Goal: Task Accomplishment & Management: Use online tool/utility

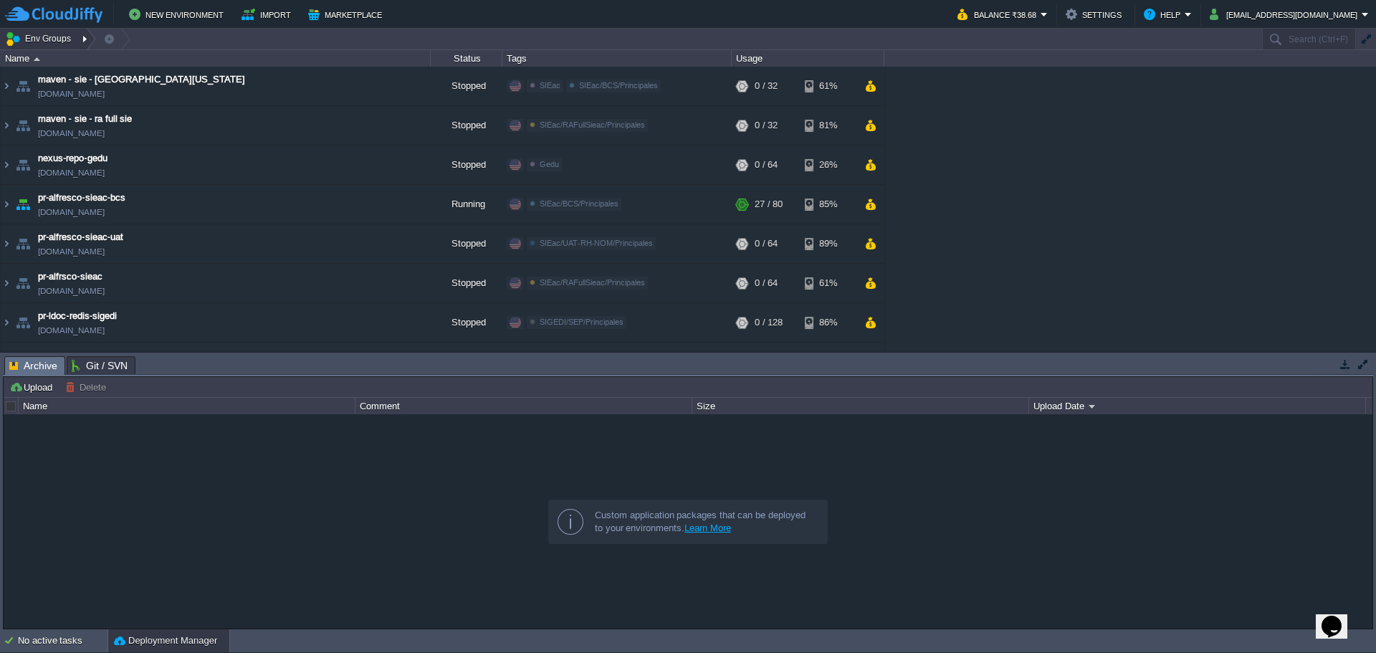
click at [77, 43] on div at bounding box center [86, 39] width 19 height 21
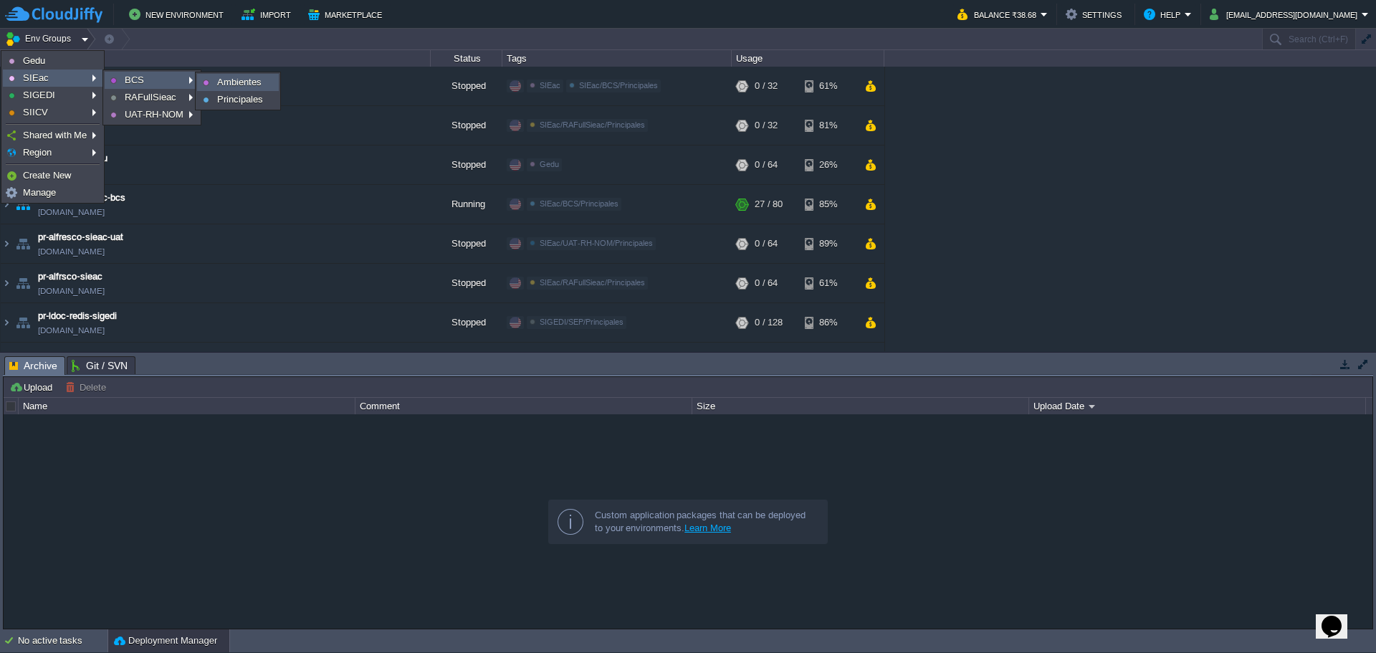
click at [214, 83] on link "Ambientes" at bounding box center [238, 83] width 80 height 16
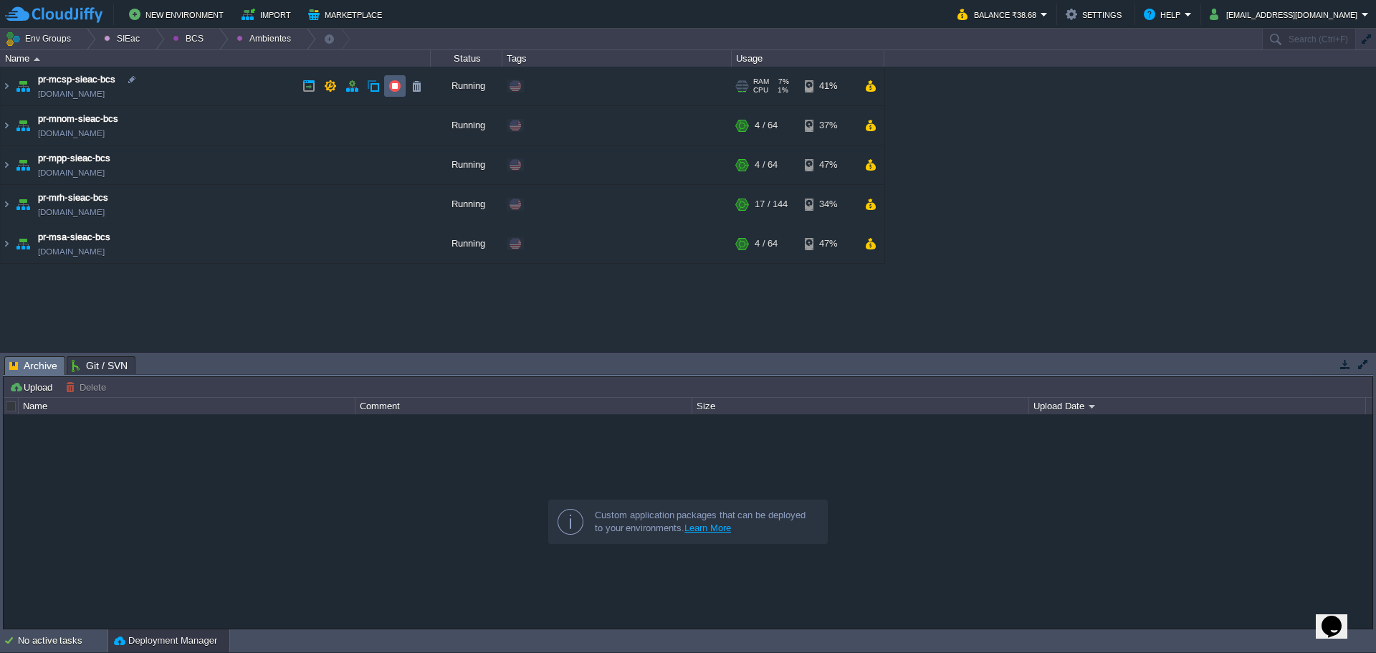
click at [387, 90] on td at bounding box center [395, 86] width 22 height 22
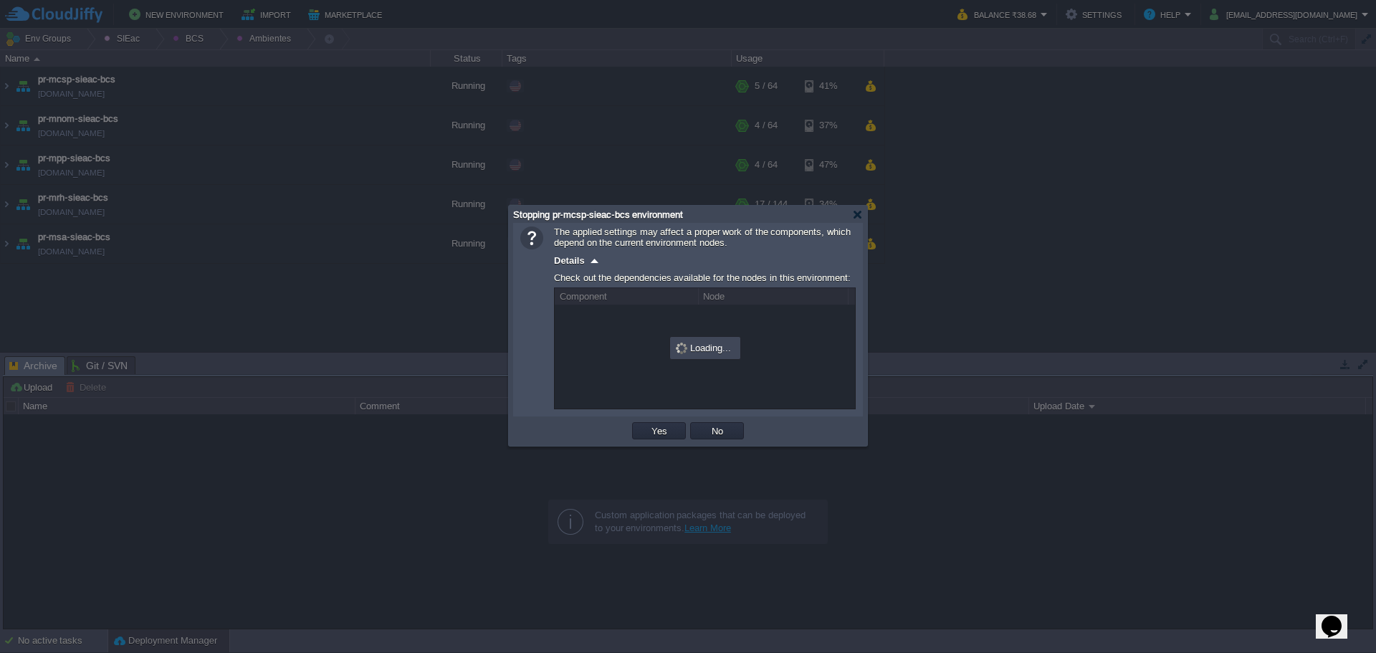
drag, startPoint x: 645, startPoint y: 421, endPoint x: 651, endPoint y: 442, distance: 22.3
click at [648, 426] on div "OK Yes No Cancel" at bounding box center [688, 430] width 350 height 29
click at [650, 436] on button "Yes" at bounding box center [659, 430] width 24 height 13
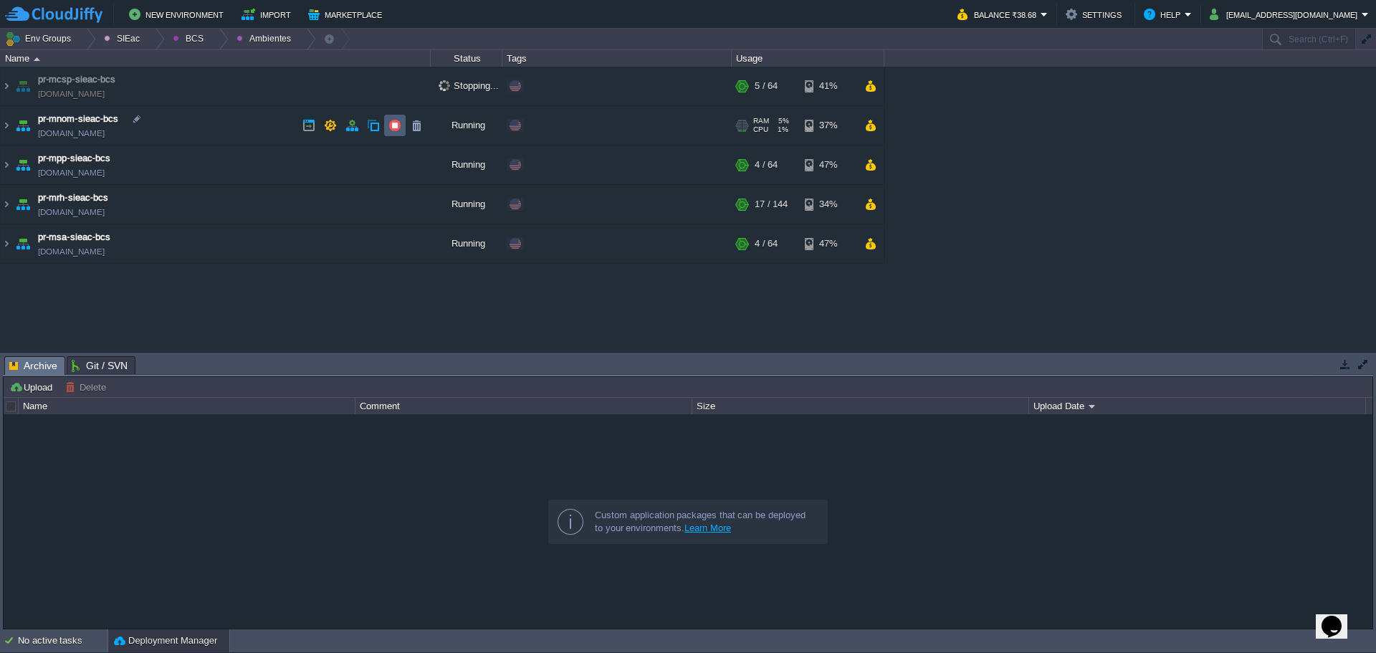
click at [391, 126] on button "button" at bounding box center [394, 125] width 13 height 13
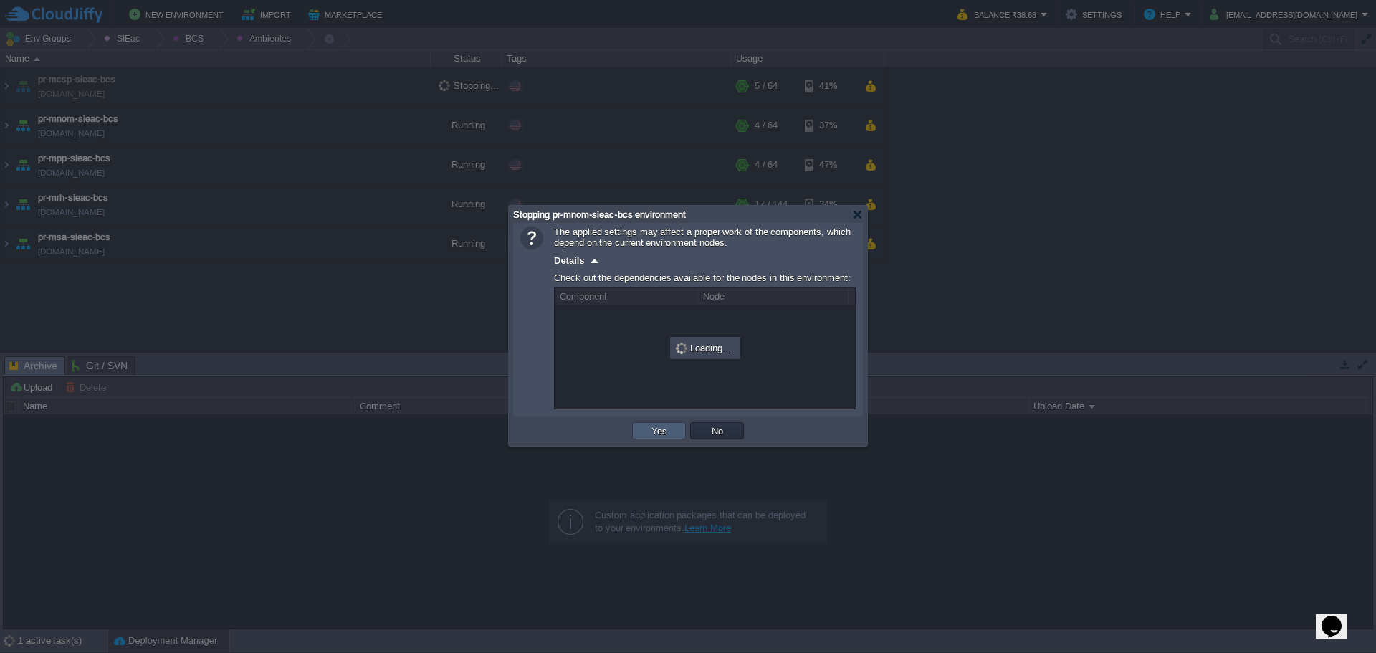
drag, startPoint x: 641, startPoint y: 433, endPoint x: 586, endPoint y: 367, distance: 86.4
click at [642, 432] on td "Yes" at bounding box center [659, 430] width 54 height 17
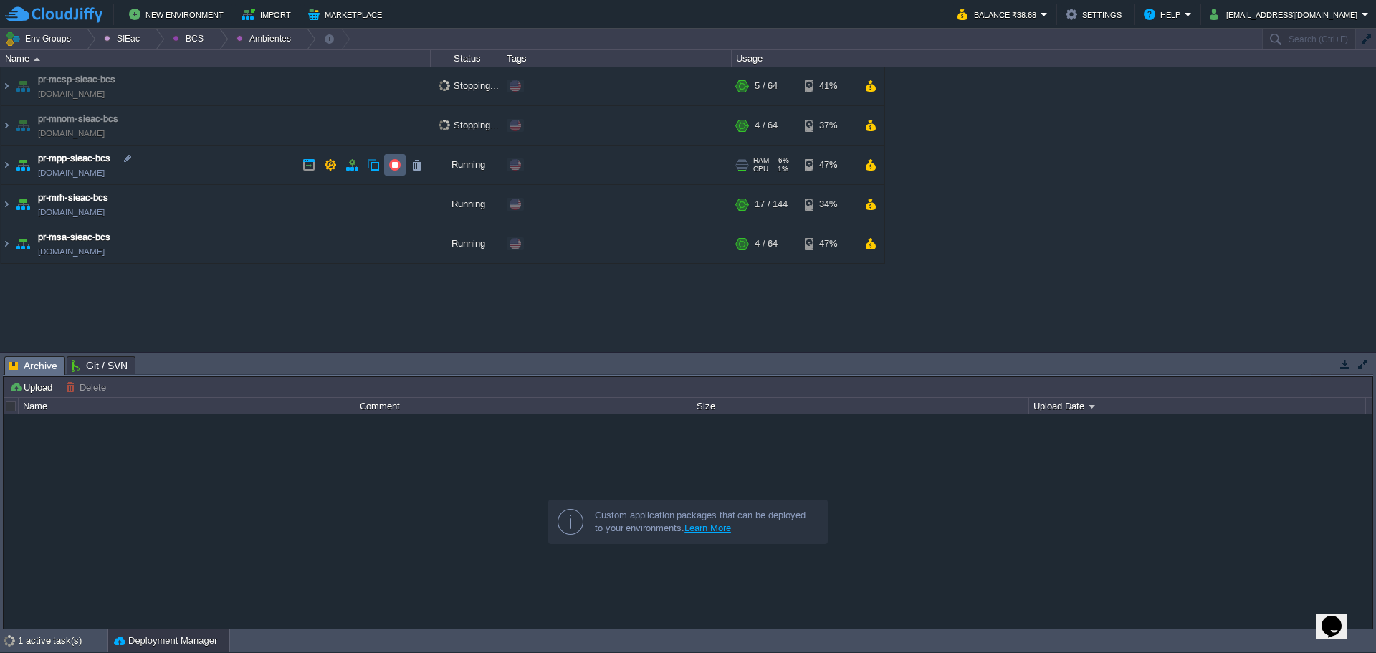
click at [399, 167] on button "button" at bounding box center [394, 164] width 13 height 13
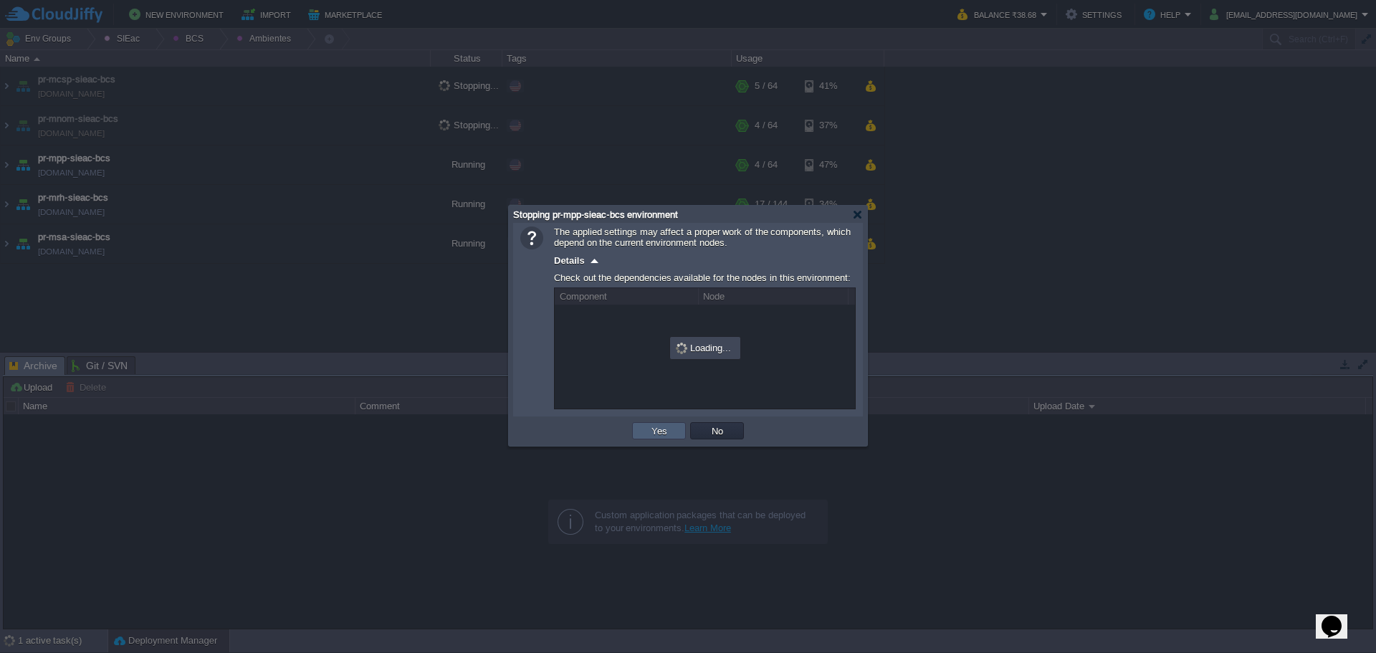
drag, startPoint x: 645, startPoint y: 429, endPoint x: 624, endPoint y: 401, distance: 34.3
click at [645, 428] on td "Yes" at bounding box center [659, 430] width 54 height 17
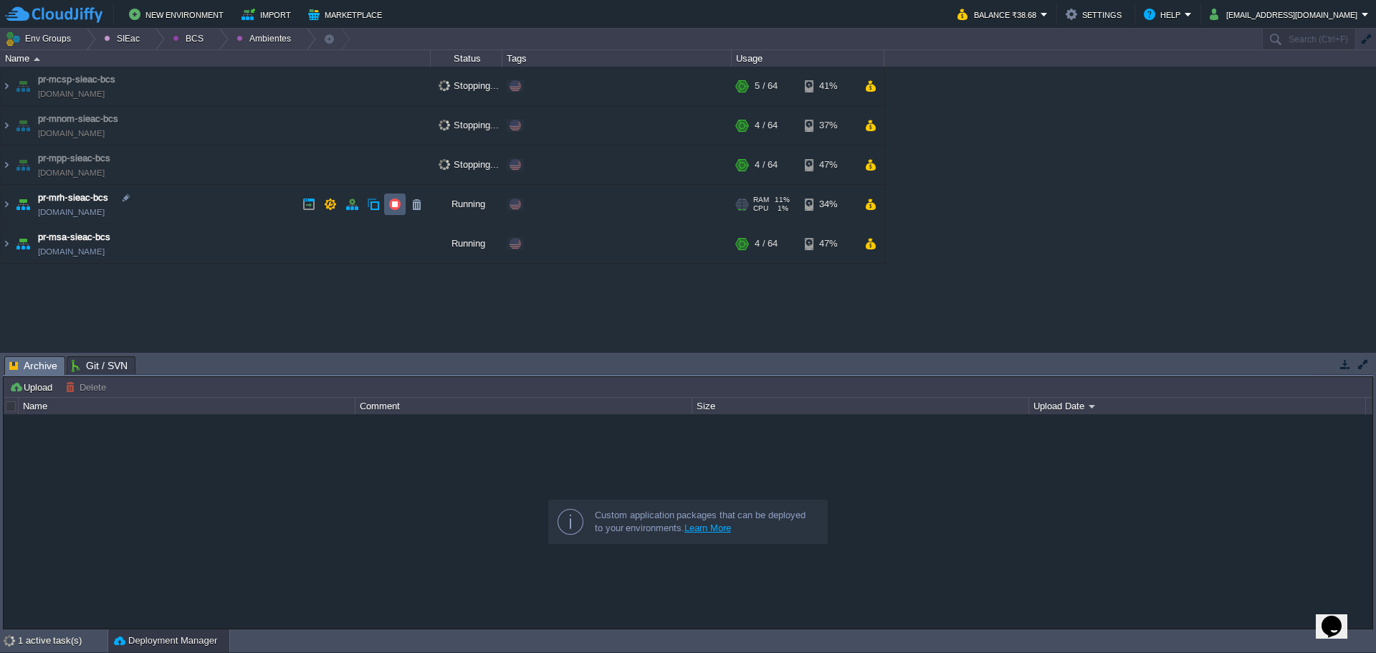
click at [399, 206] on button "button" at bounding box center [394, 204] width 13 height 13
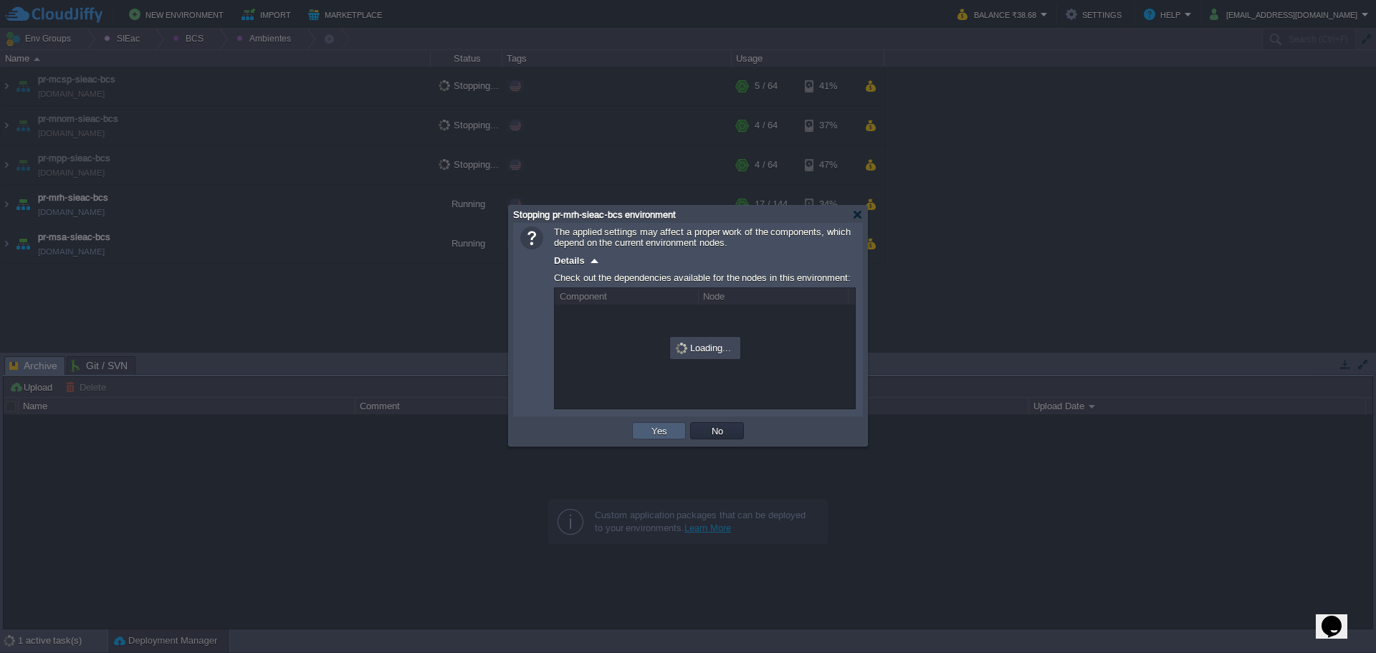
click at [644, 429] on td "Yes" at bounding box center [659, 430] width 54 height 17
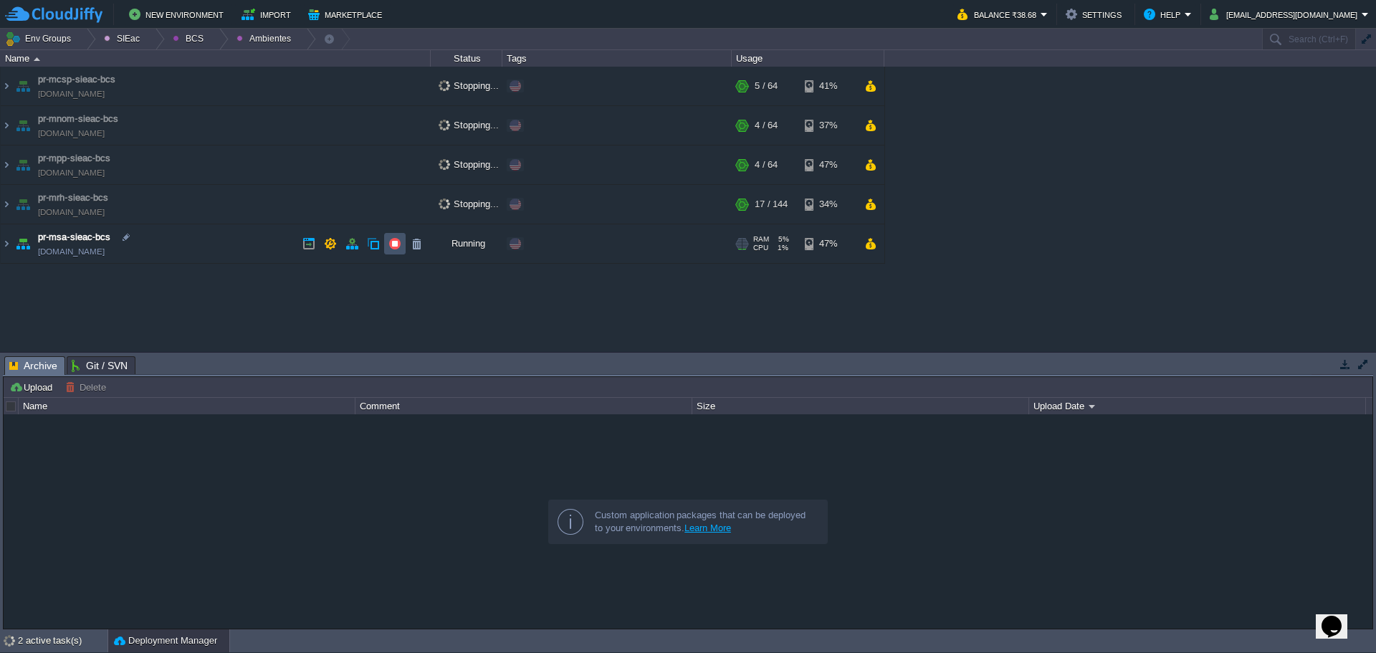
click at [395, 246] on button "button" at bounding box center [394, 243] width 13 height 13
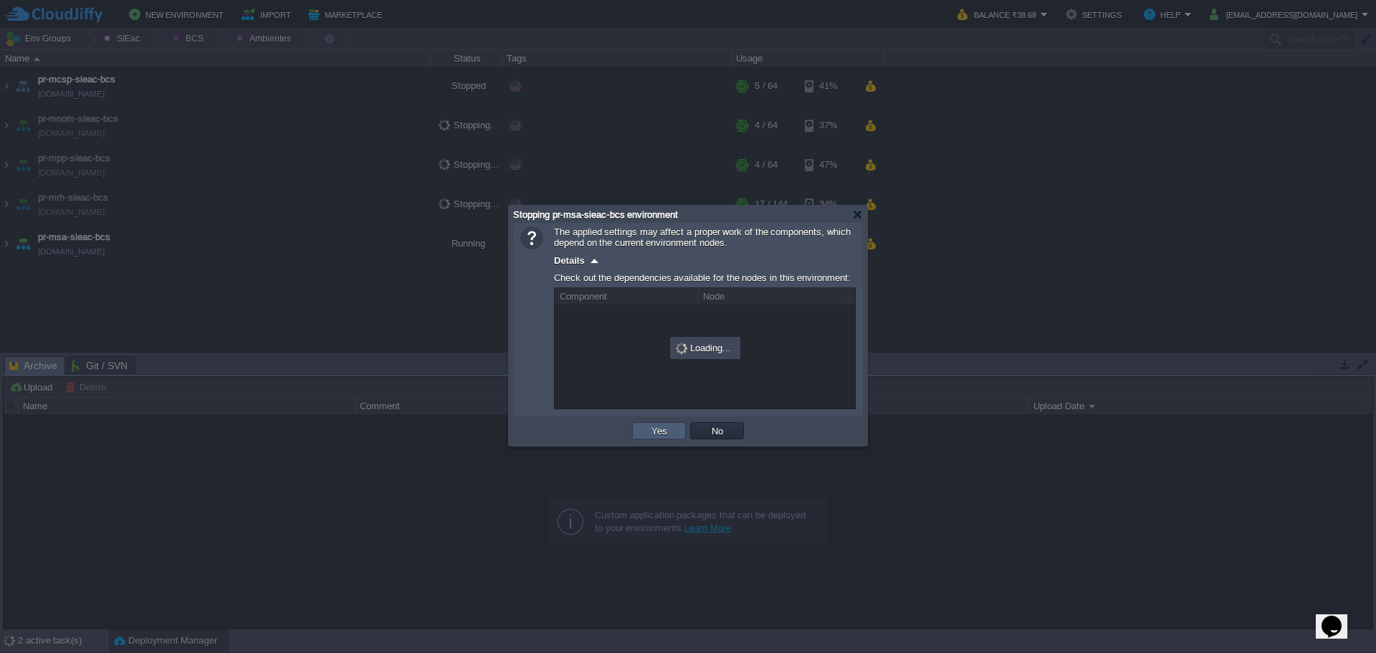
click at [655, 432] on button "Yes" at bounding box center [659, 430] width 24 height 13
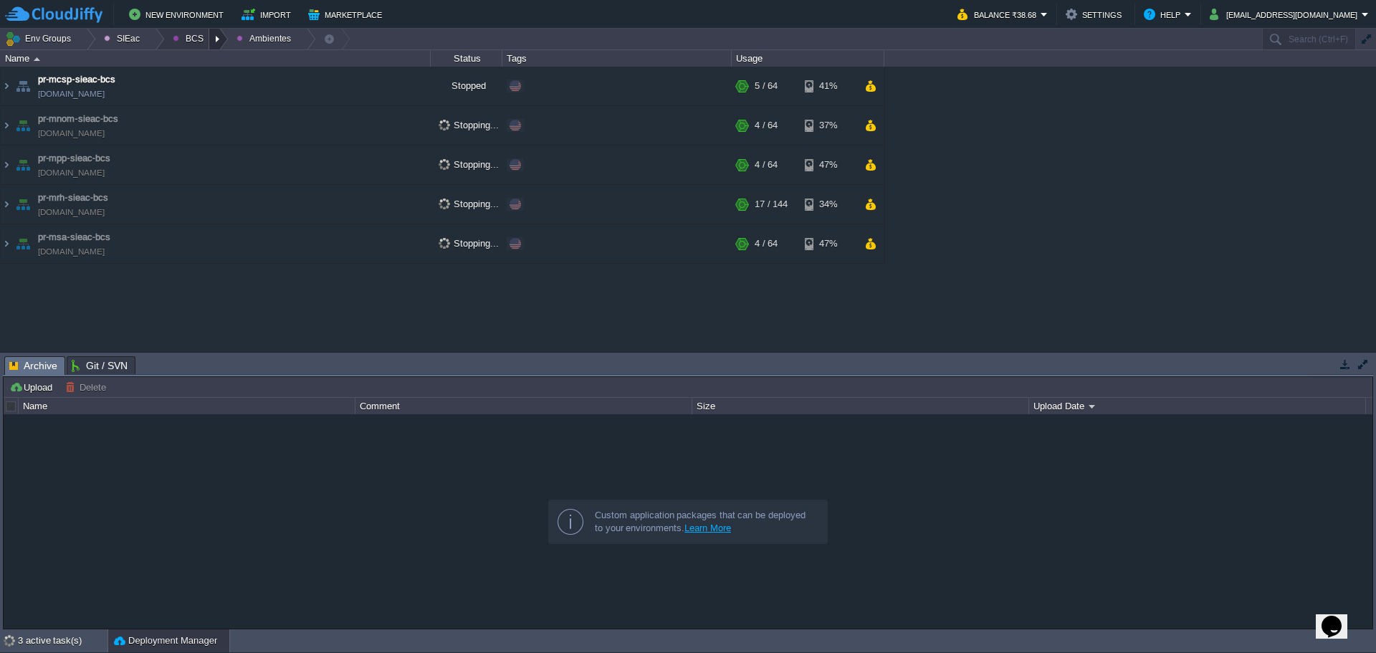
drag, startPoint x: 213, startPoint y: 37, endPoint x: 211, endPoint y: 48, distance: 10.8
click at [212, 38] on div at bounding box center [218, 39] width 19 height 21
click at [206, 75] on span "Principales" at bounding box center [206, 77] width 46 height 11
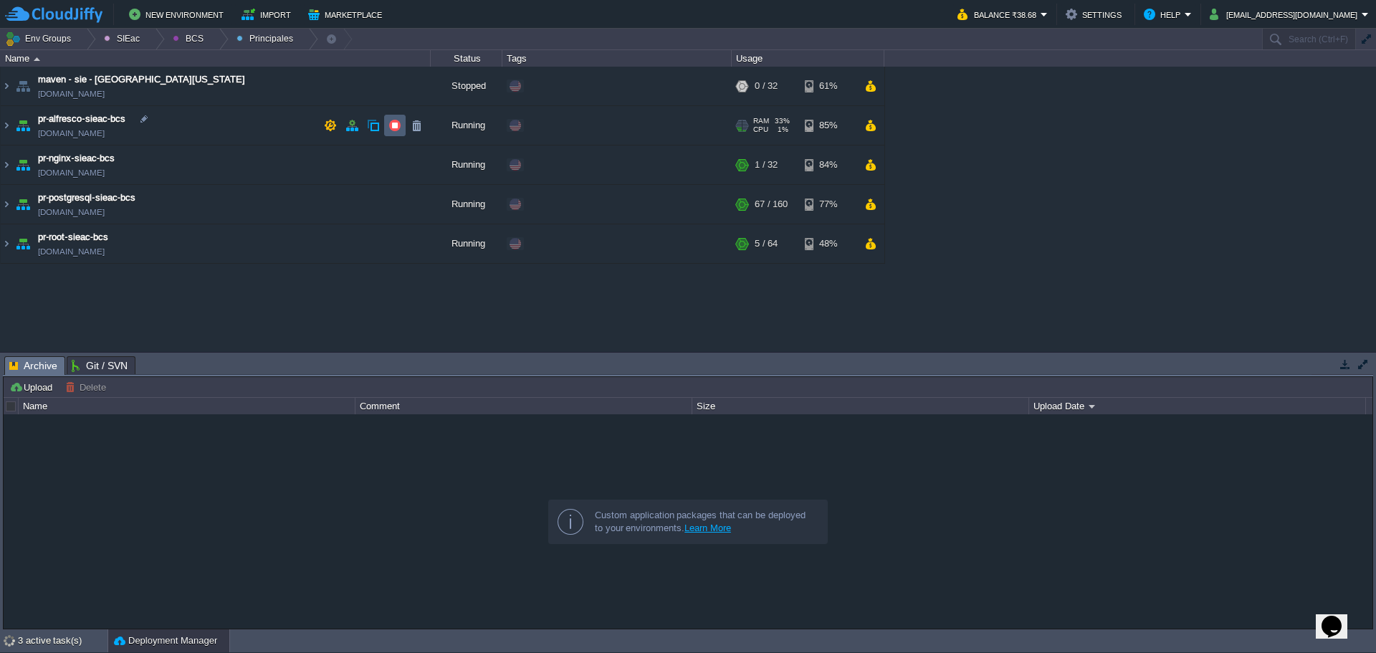
click at [393, 123] on button "button" at bounding box center [394, 125] width 13 height 13
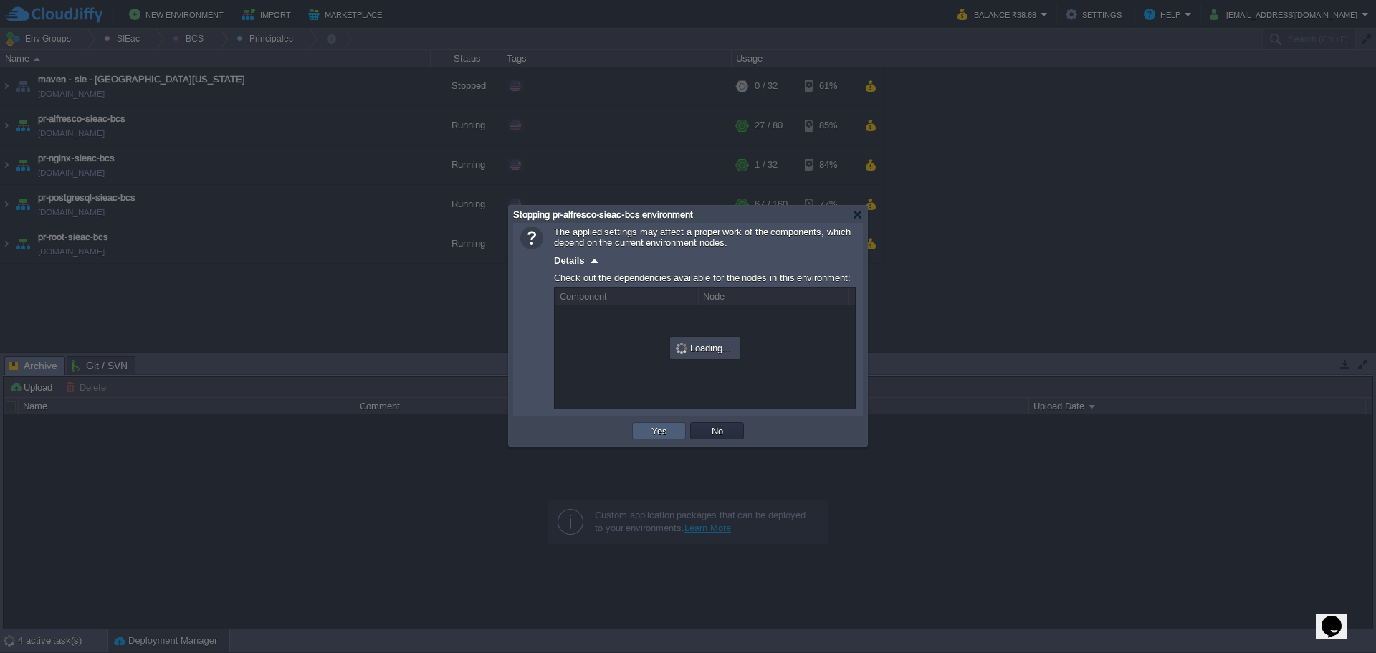
click at [654, 434] on button "Yes" at bounding box center [659, 430] width 24 height 13
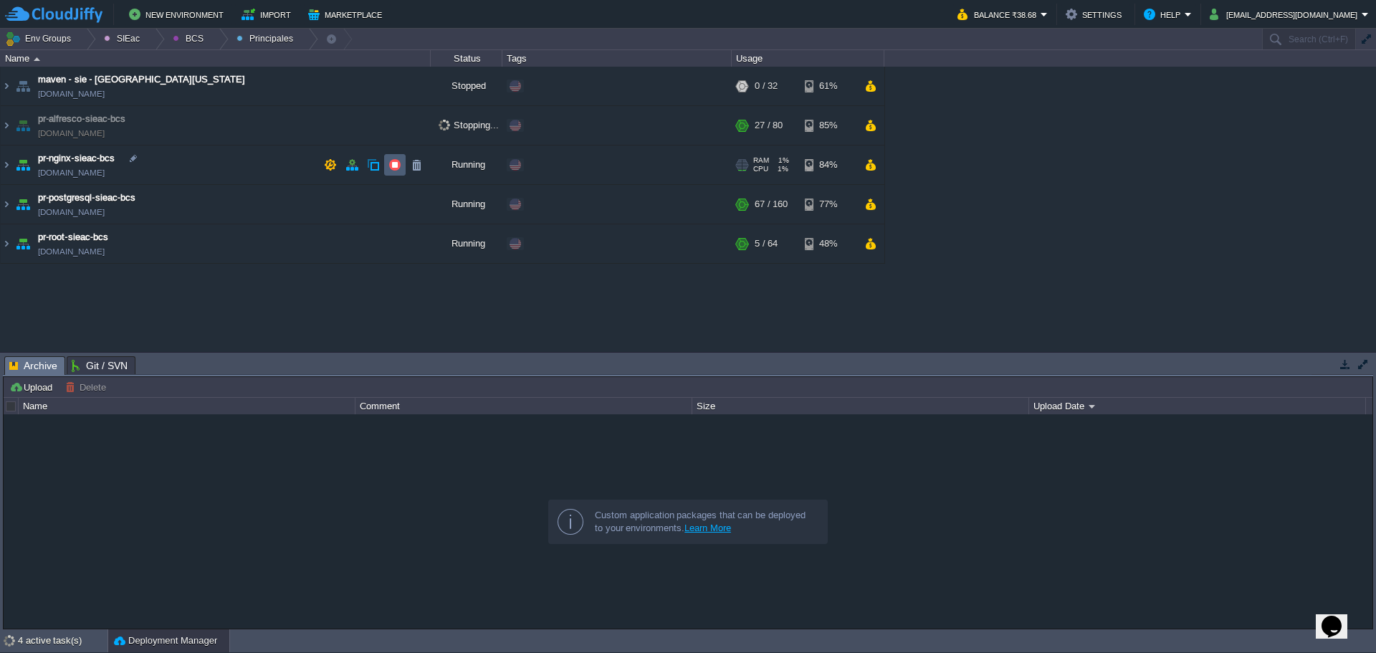
click at [396, 161] on button "button" at bounding box center [394, 164] width 13 height 13
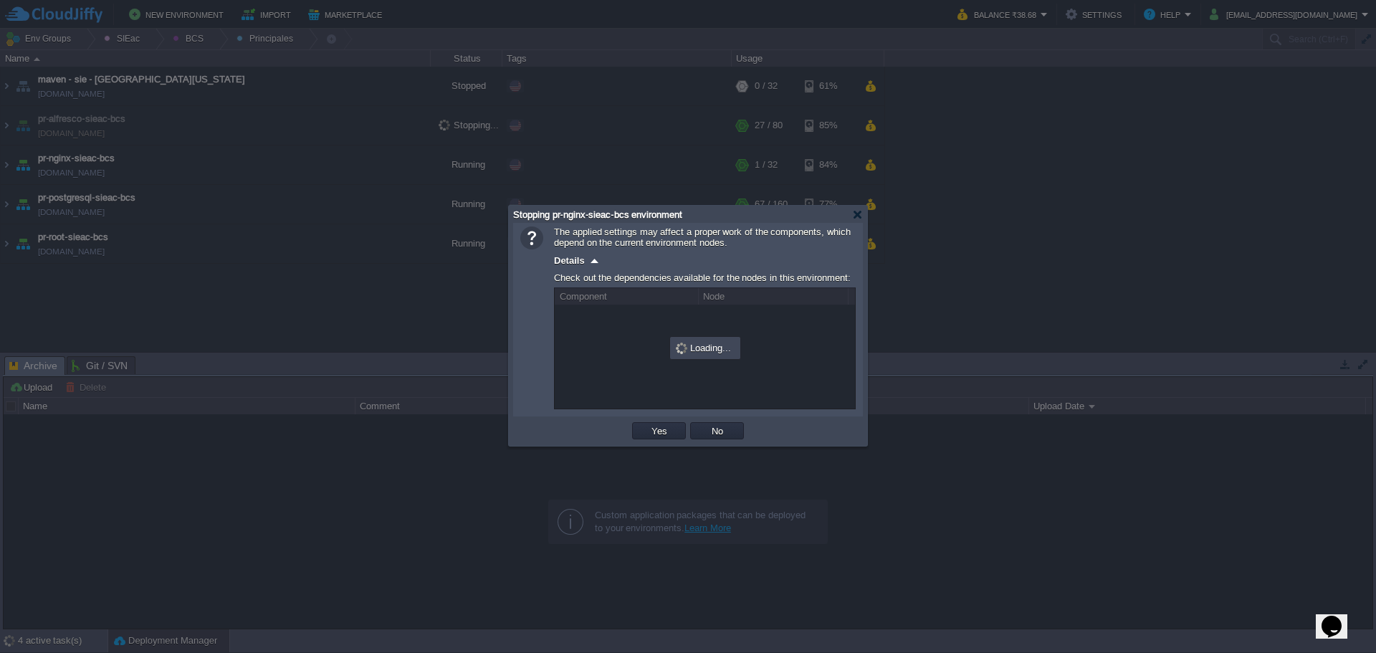
click at [651, 446] on div "OK Yes No Cancel" at bounding box center [688, 430] width 350 height 29
drag, startPoint x: 661, startPoint y: 410, endPoint x: 657, endPoint y: 422, distance: 12.7
click at [660, 411] on div "The applied settings may affect a proper work of the components, which depend o…" at bounding box center [687, 319] width 335 height 186
click at [651, 431] on td "Yes" at bounding box center [659, 430] width 54 height 17
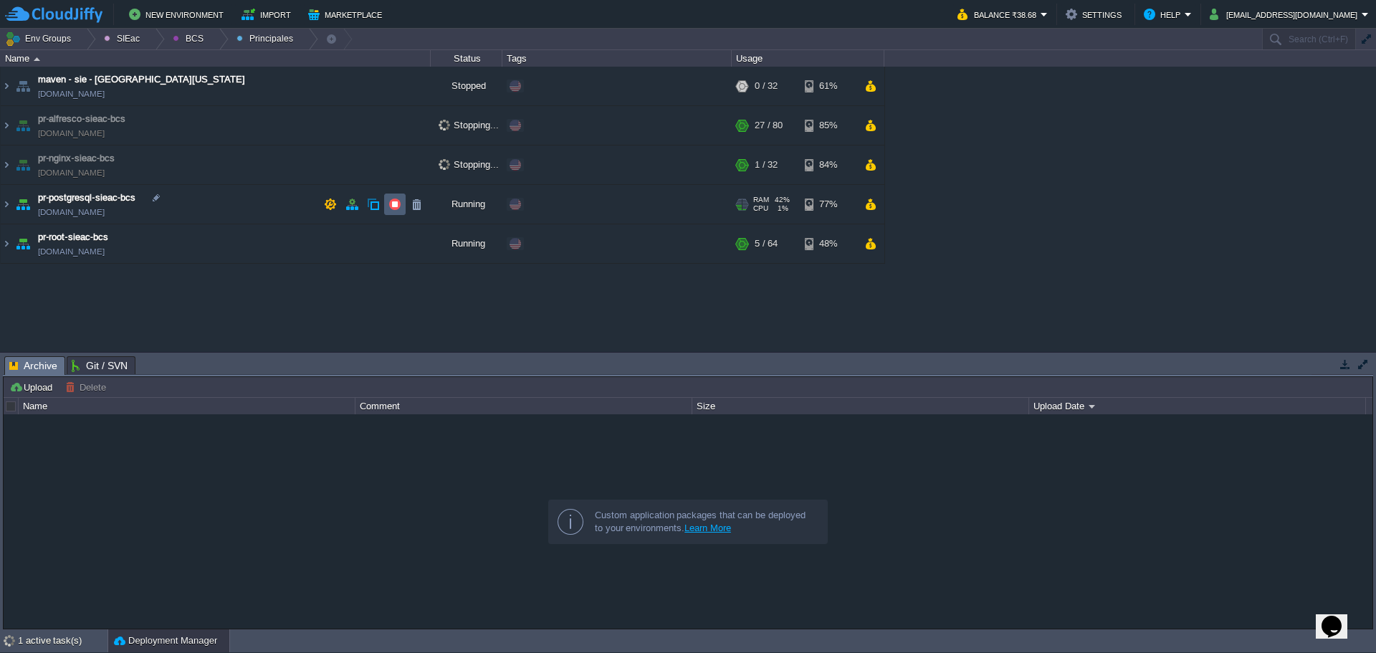
click at [392, 204] on button "button" at bounding box center [394, 204] width 13 height 13
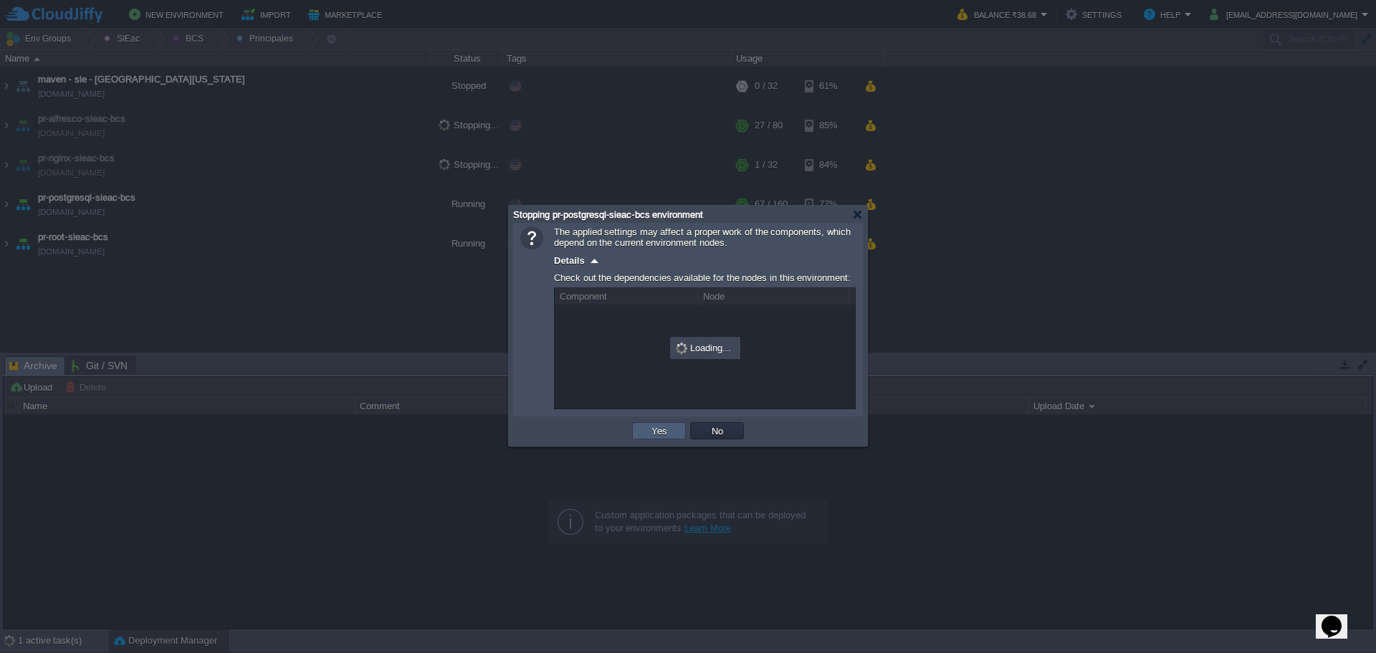
click at [639, 427] on td "Yes" at bounding box center [659, 430] width 54 height 17
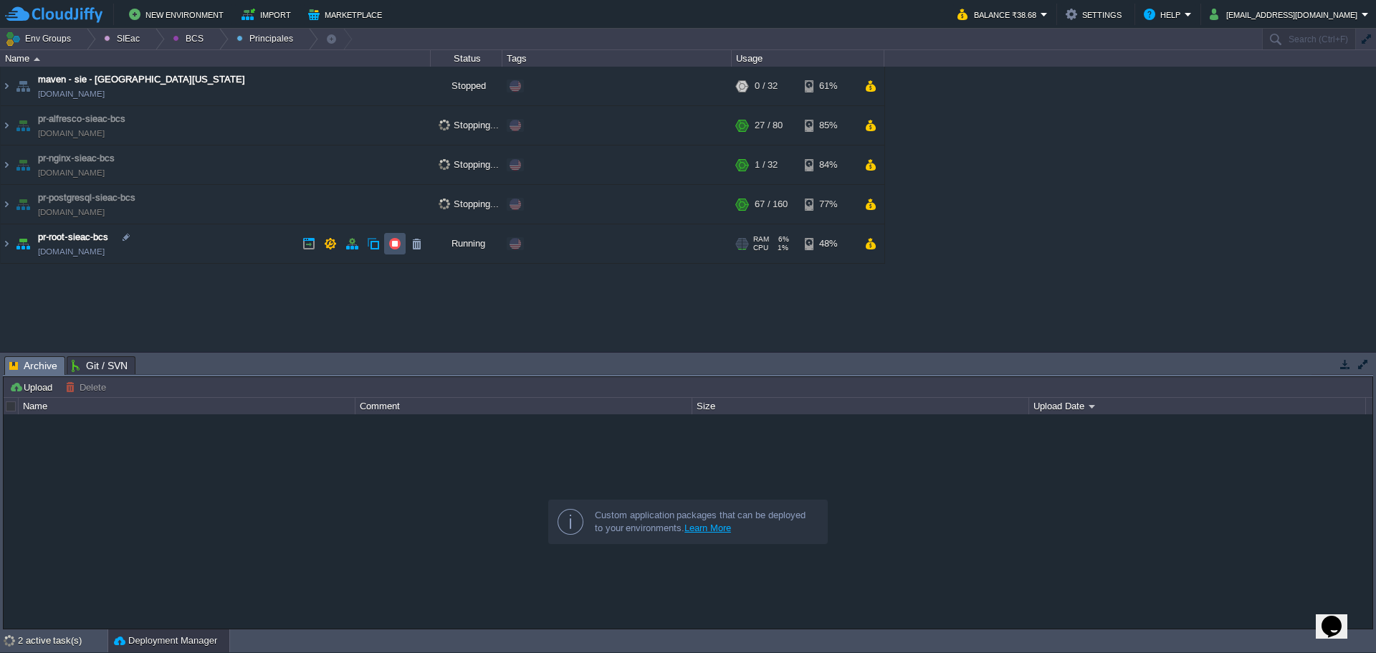
click at [390, 246] on button "button" at bounding box center [394, 243] width 13 height 13
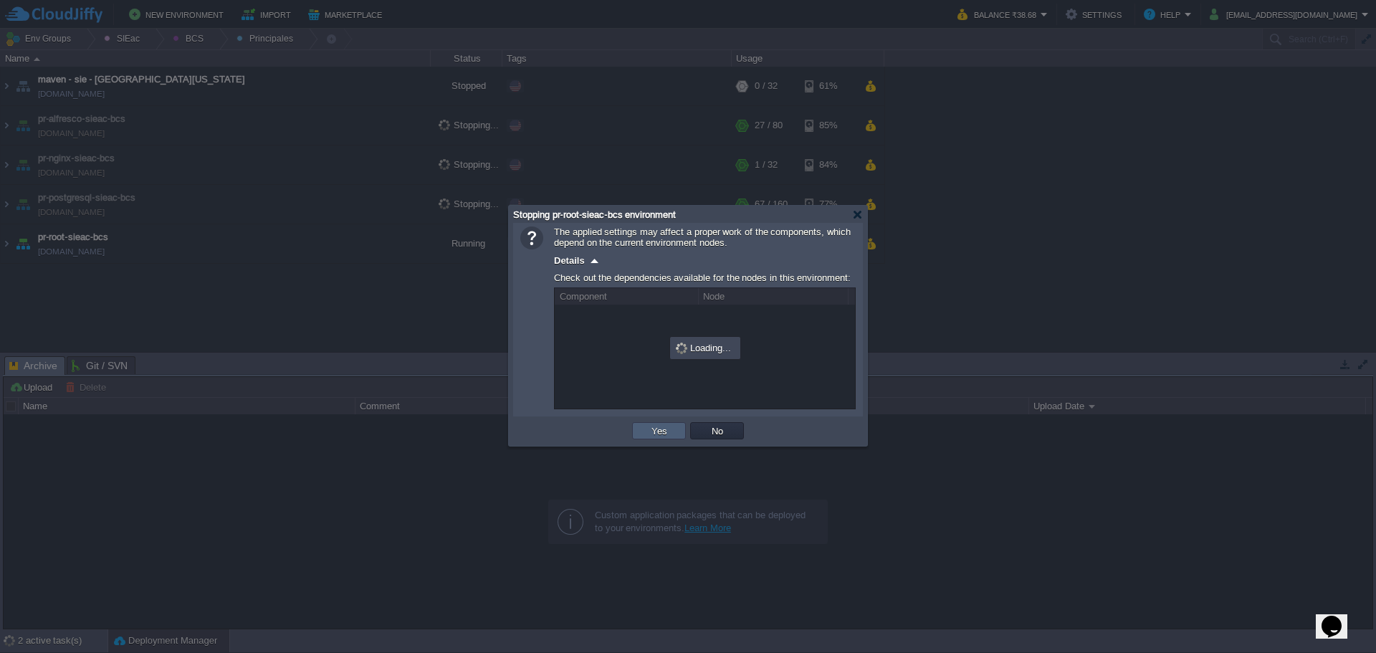
click at [664, 431] on button "Yes" at bounding box center [659, 430] width 24 height 13
